Goal: Task Accomplishment & Management: Manage account settings

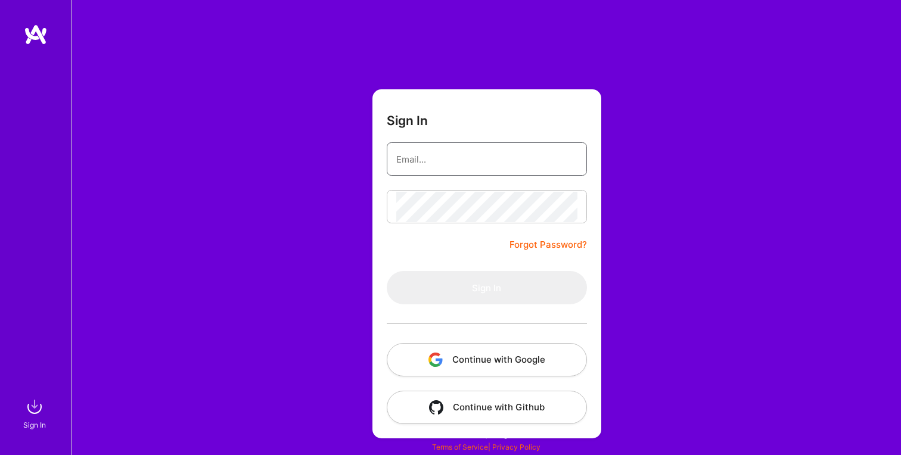
click at [519, 166] on input "email" at bounding box center [486, 159] width 181 height 30
type input "[EMAIL_ADDRESS][DOMAIN_NAME]"
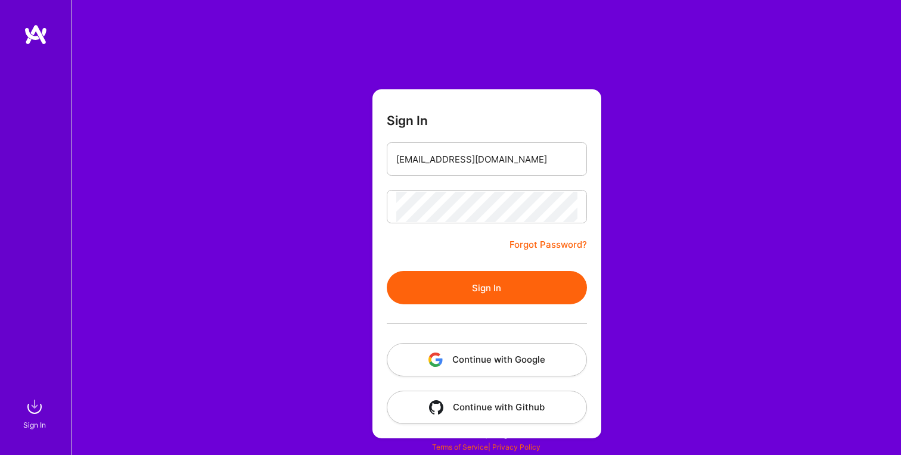
click at [499, 285] on button "Sign In" at bounding box center [487, 287] width 200 height 33
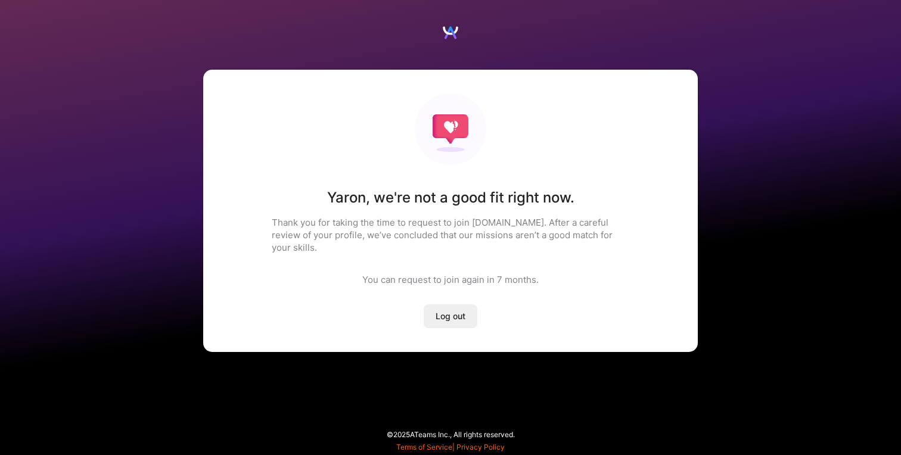
click at [460, 310] on span "Log out" at bounding box center [450, 316] width 30 height 12
click at [450, 310] on span "Log out" at bounding box center [450, 316] width 30 height 12
